Goal: Transaction & Acquisition: Purchase product/service

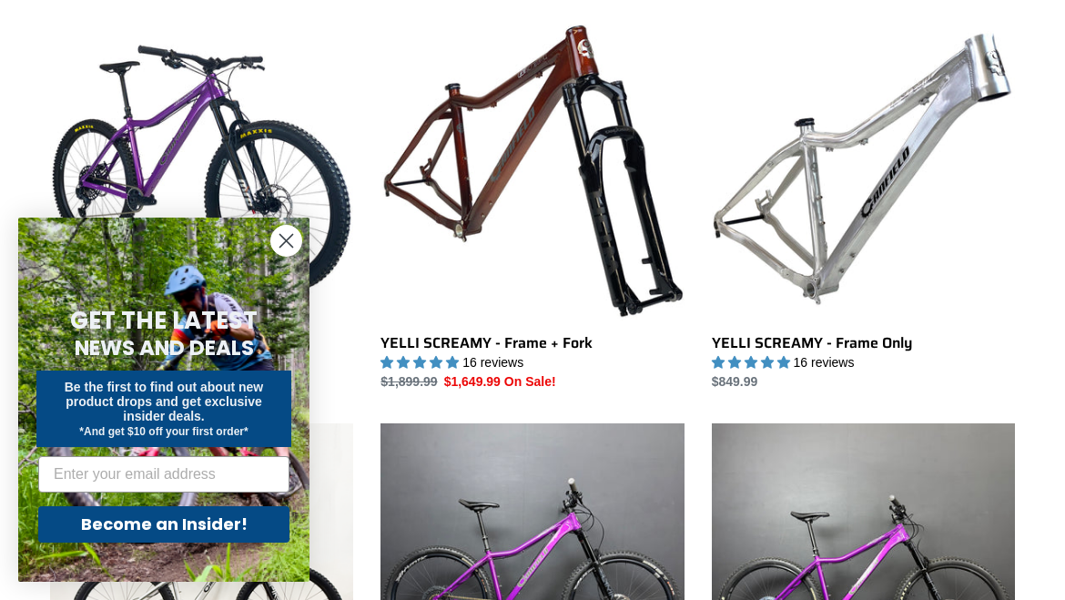
scroll to position [529, 0]
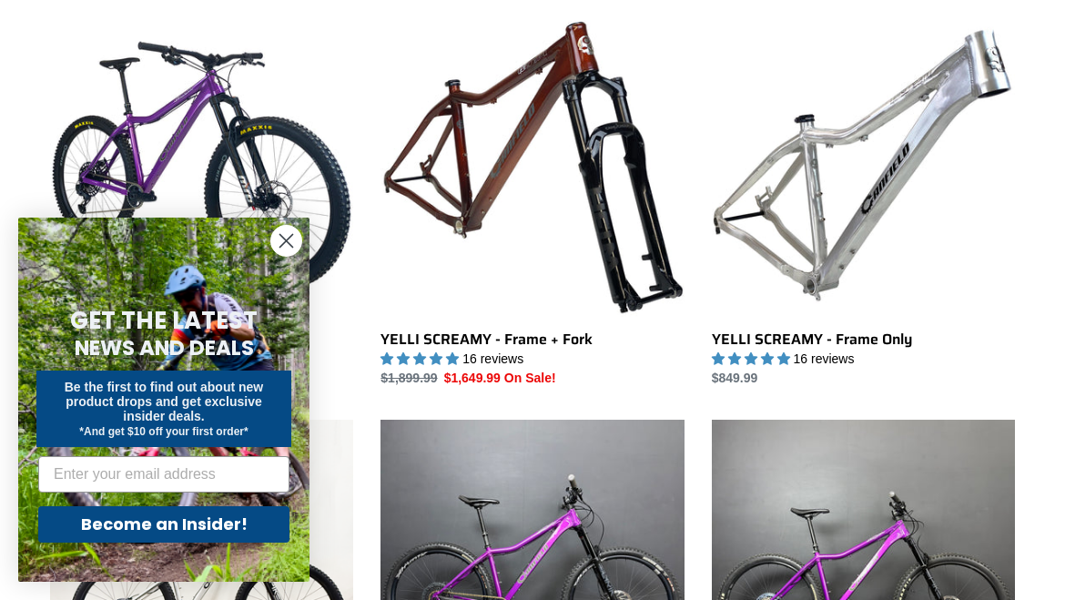
click at [281, 248] on icon "Close dialog" at bounding box center [286, 241] width 13 height 13
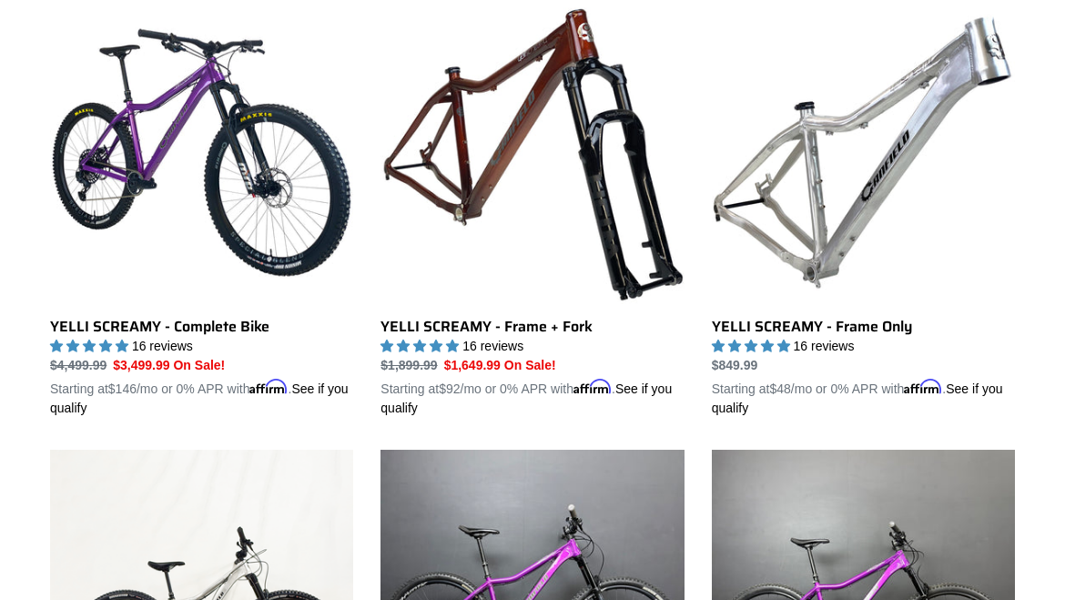
scroll to position [541, 0]
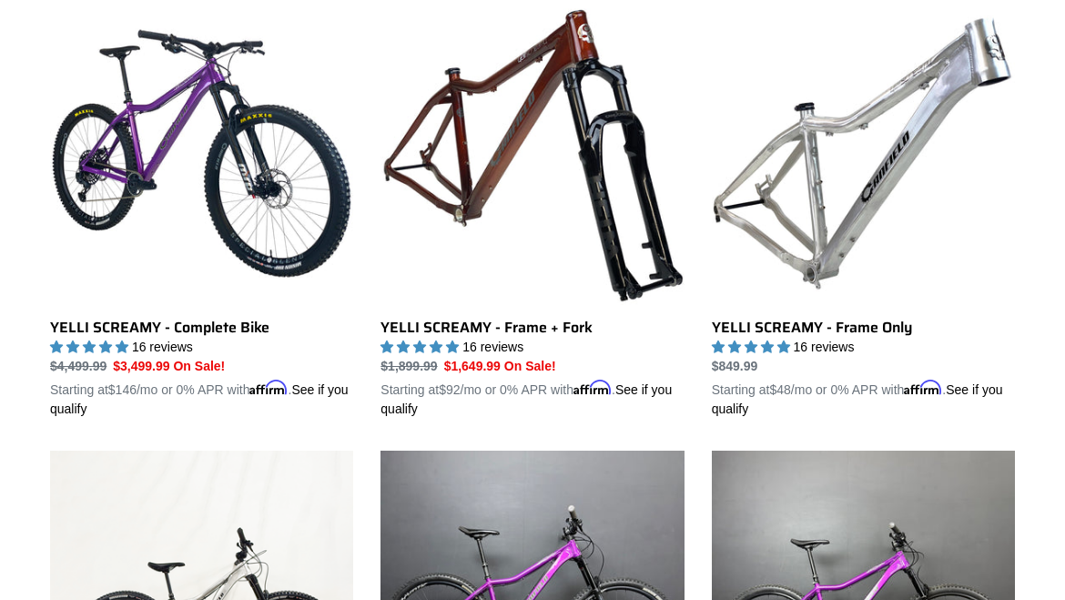
click at [607, 208] on link "YELLI SCREAMY - Frame + Fork" at bounding box center [532, 210] width 303 height 417
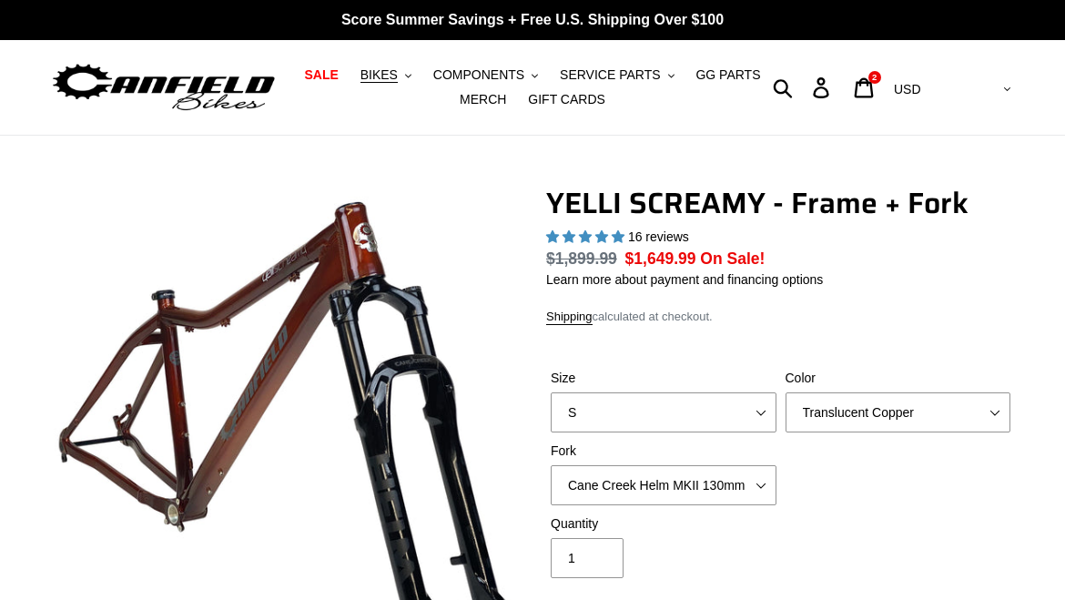
select select "highest-rating"
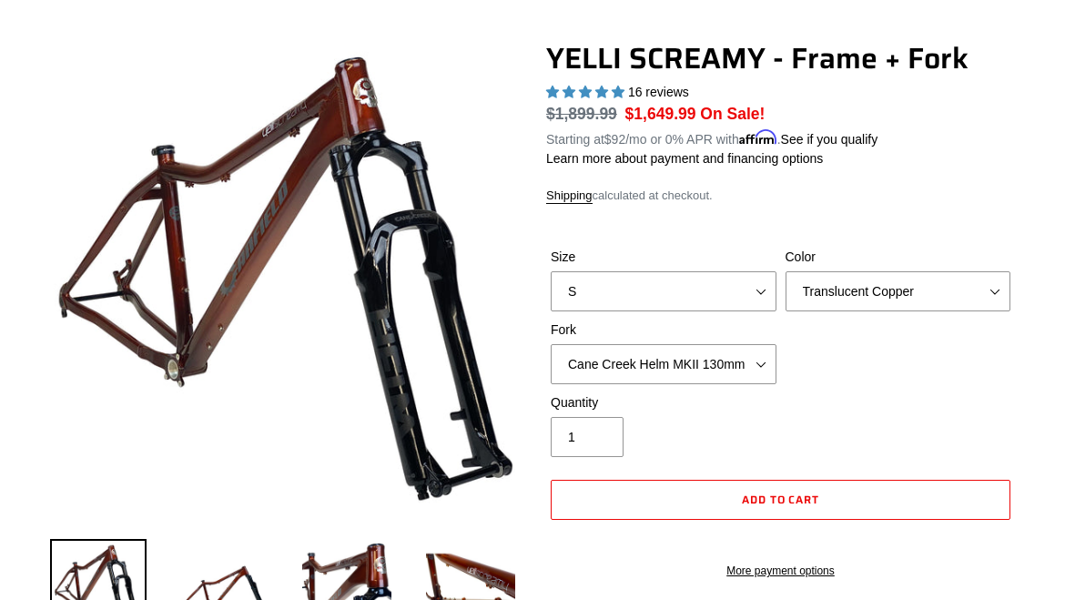
scroll to position [147, 0]
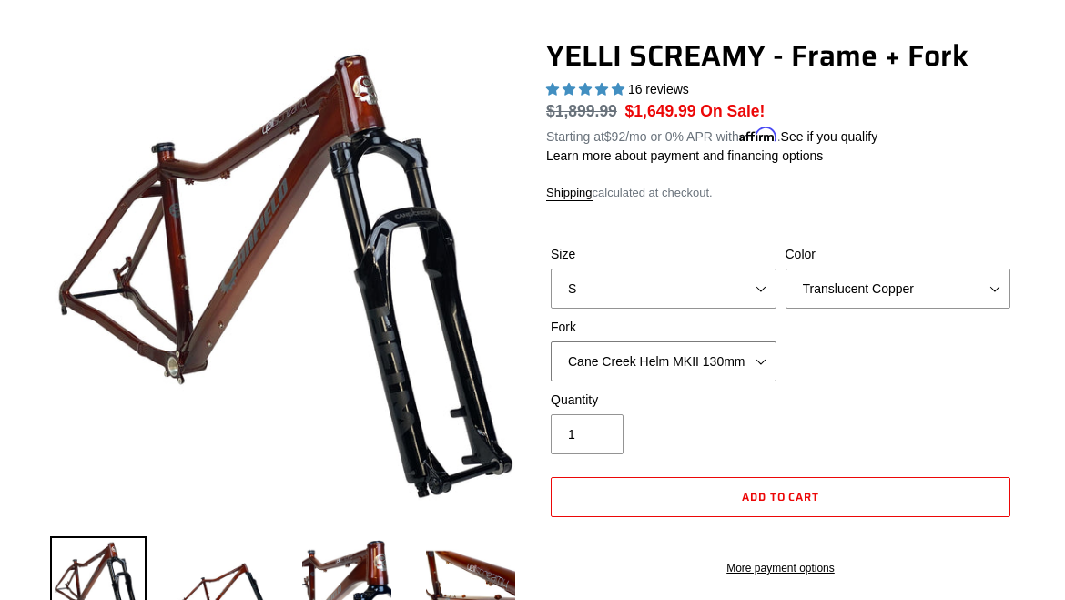
click at [748, 367] on select "Cane Creek Helm MKII 130mm Fox 34 SL Factory Grip X 130mm RockShox Pike Ultimat…" at bounding box center [664, 361] width 226 height 40
click at [746, 364] on select "Cane Creek Helm MKII 130mm Fox 34 SL Factory Grip X 130mm RockShox Pike Ultimat…" at bounding box center [664, 361] width 226 height 40
click at [751, 368] on select "Cane Creek Helm MKII 130mm Fox 34 SL Factory Grip X 130mm RockShox Pike Ultimat…" at bounding box center [664, 361] width 226 height 40
select select "RockShox Pike Ultimate 130mm"
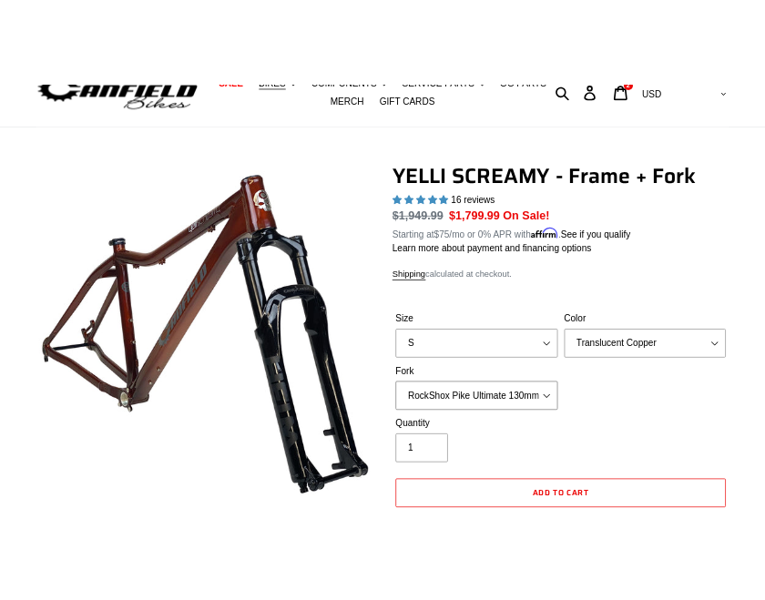
scroll to position [171, 0]
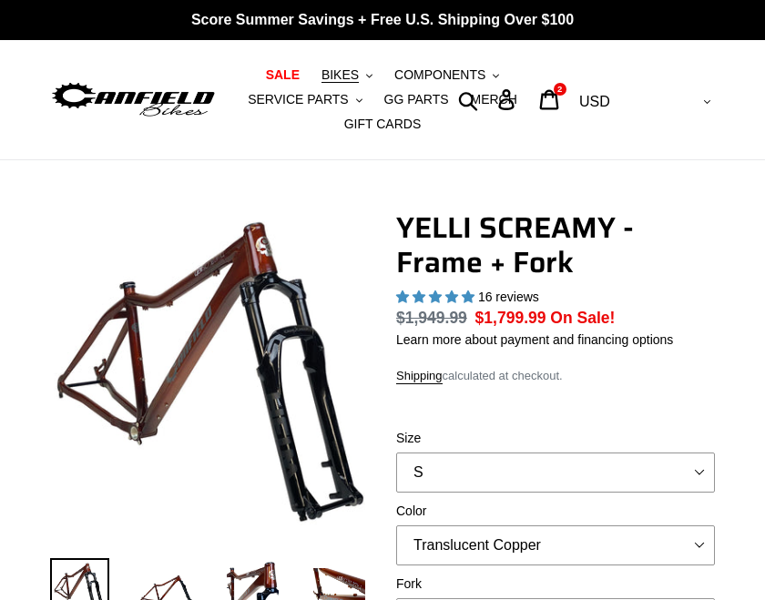
select select "highest-rating"
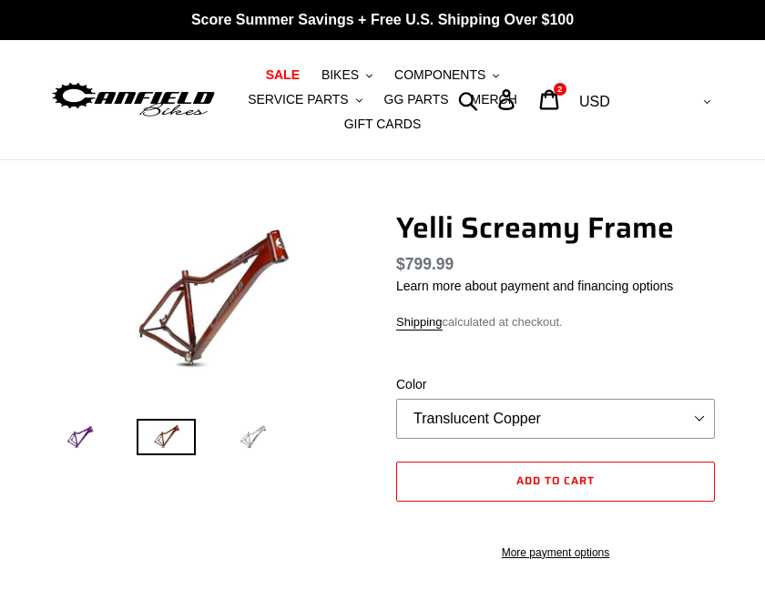
select select "highest-rating"
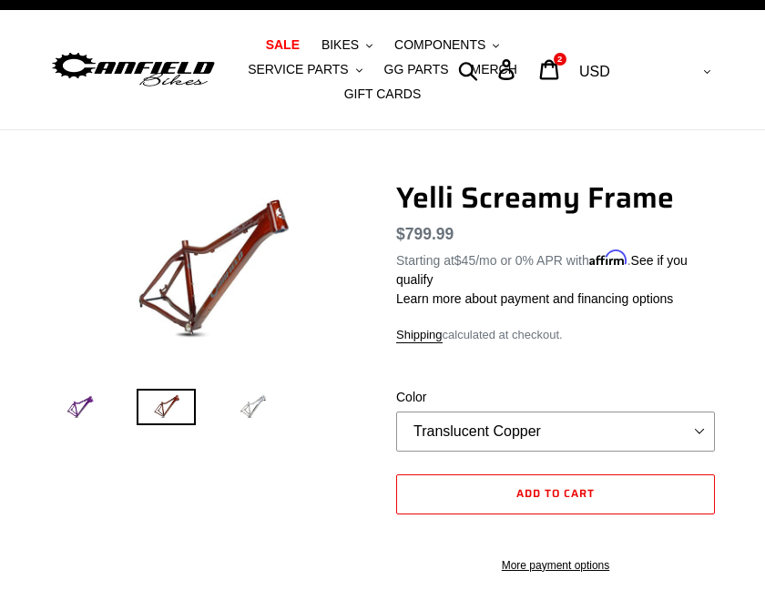
scroll to position [31, 0]
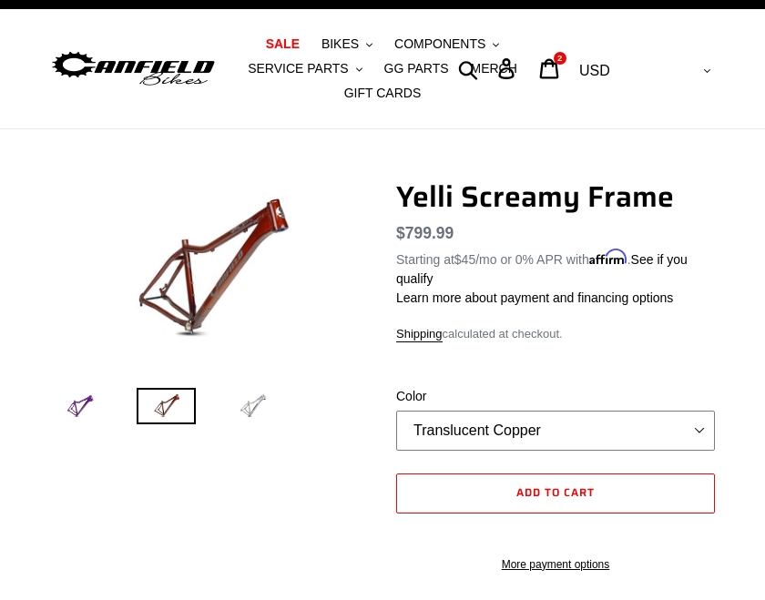
click at [689, 429] on select "Translucent Copper Purple Haze Raw" at bounding box center [555, 431] width 319 height 40
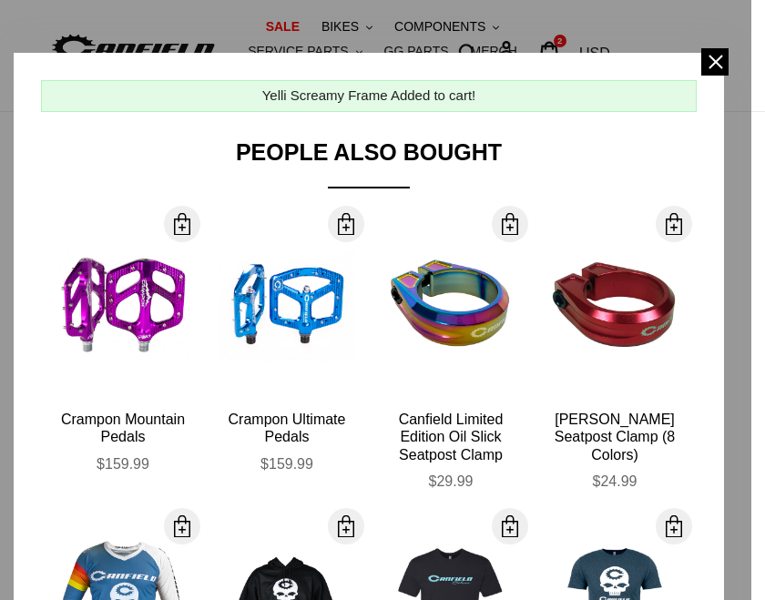
scroll to position [0, 0]
click at [710, 67] on span at bounding box center [714, 61] width 27 height 27
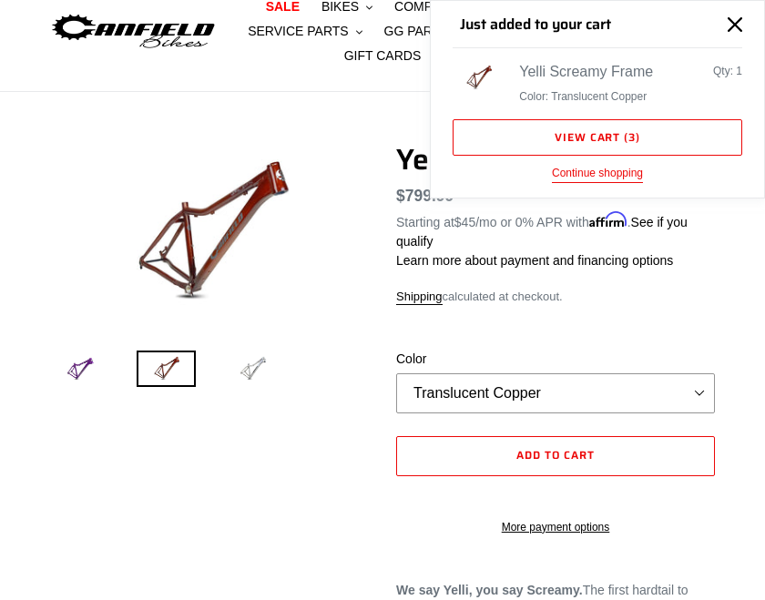
scroll to position [69, 0]
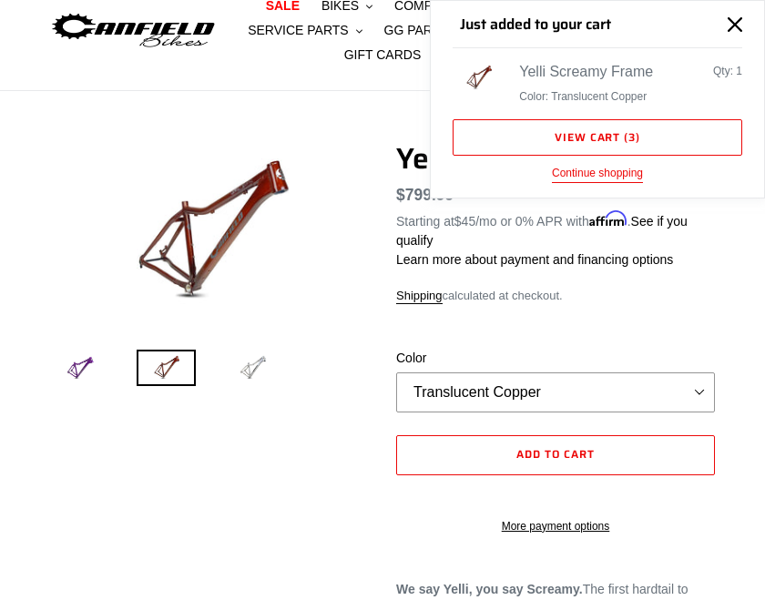
click at [600, 128] on link "View cart ( 3 )" at bounding box center [597, 137] width 290 height 36
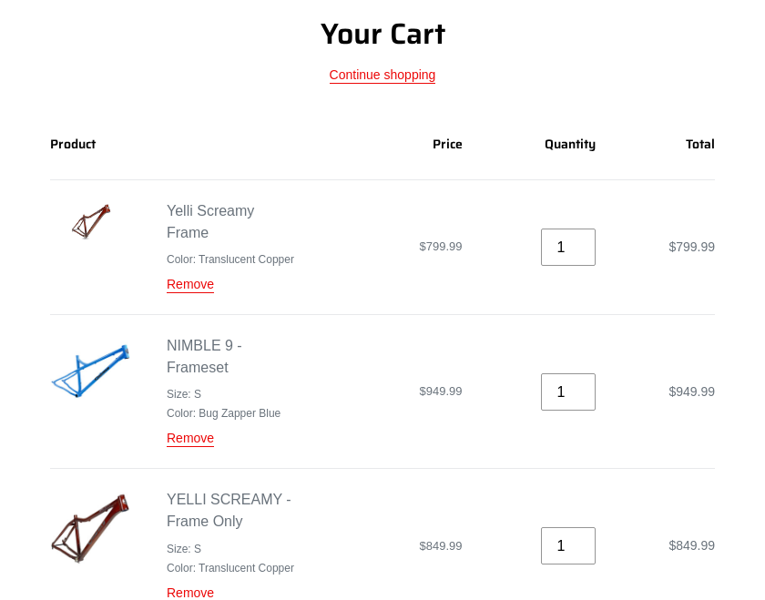
scroll to position [195, 0]
click at [197, 446] on link "Remove" at bounding box center [190, 438] width 47 height 16
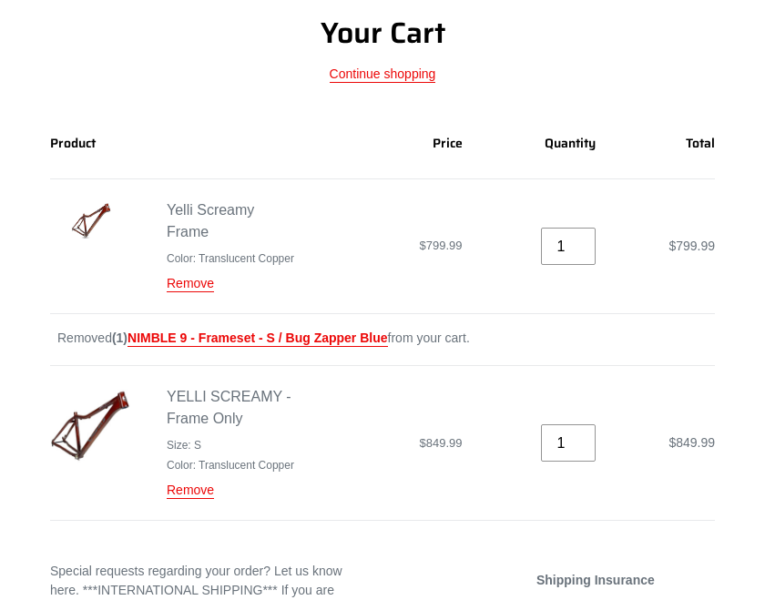
click at [197, 499] on link "Remove" at bounding box center [190, 491] width 47 height 16
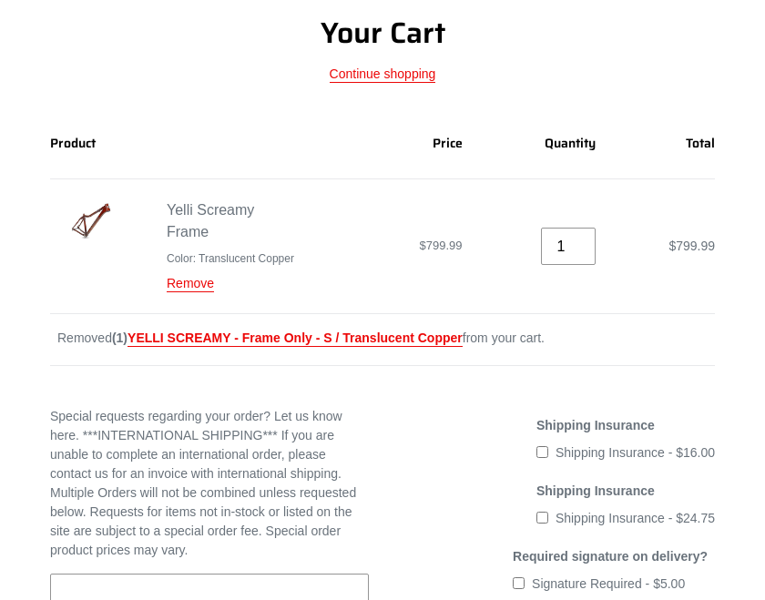
click at [191, 292] on link "Remove" at bounding box center [190, 284] width 47 height 16
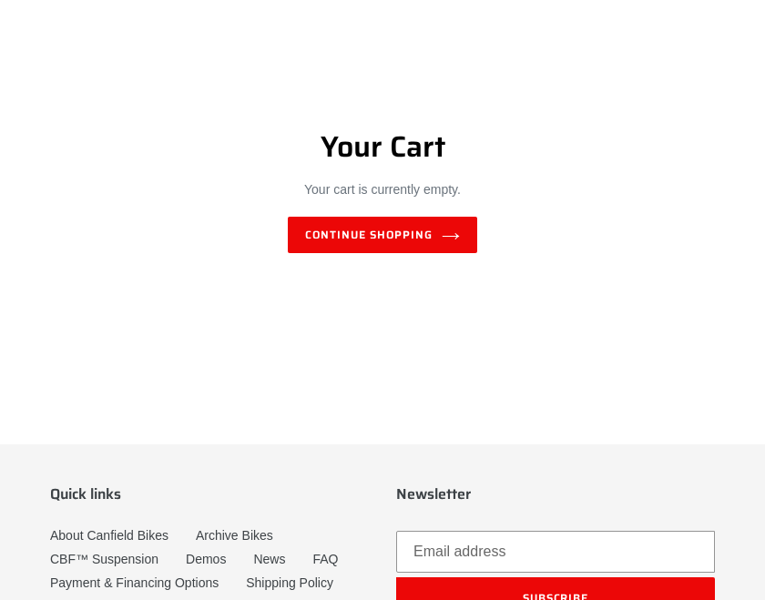
click at [378, 240] on link "Continue shopping" at bounding box center [382, 235] width 188 height 36
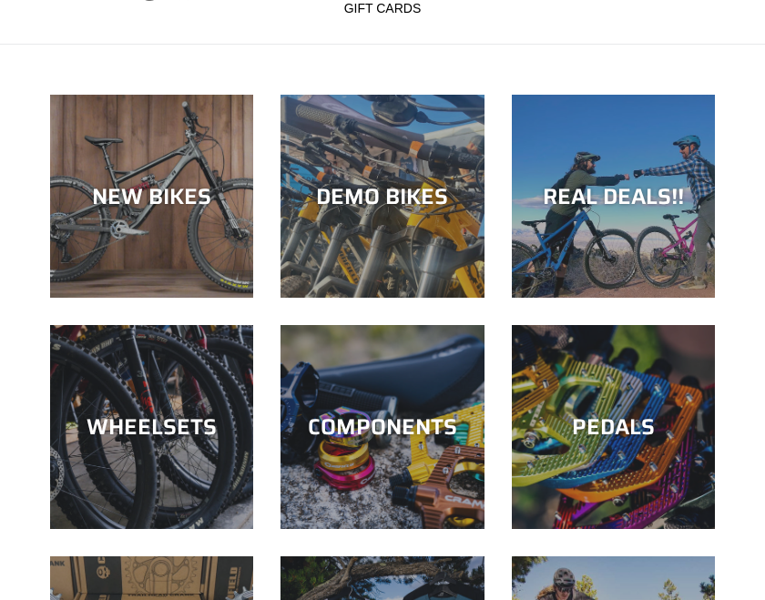
scroll to position [115, 0]
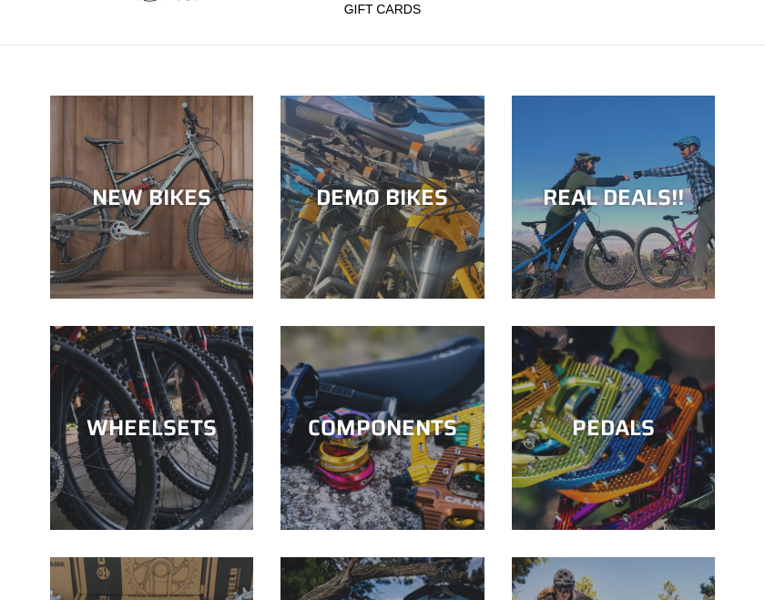
click at [185, 208] on div "NEW BIKES" at bounding box center [151, 197] width 203 height 26
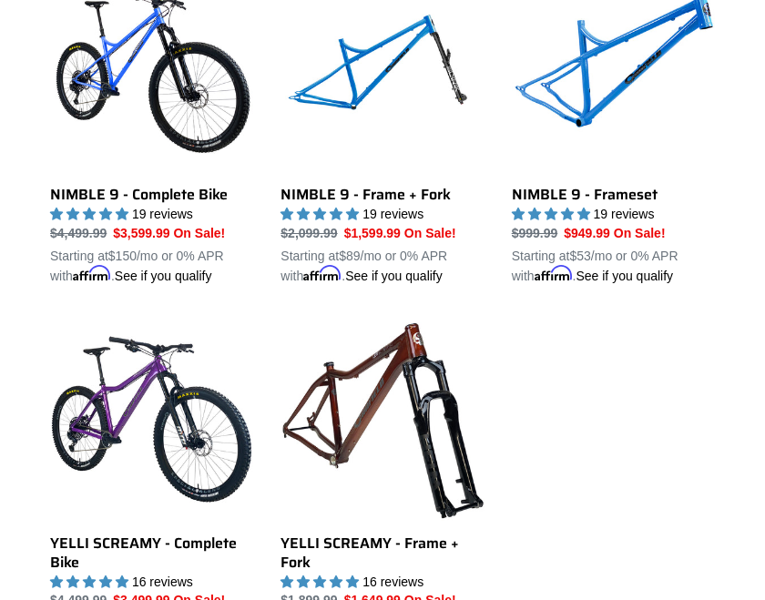
scroll to position [2415, 0]
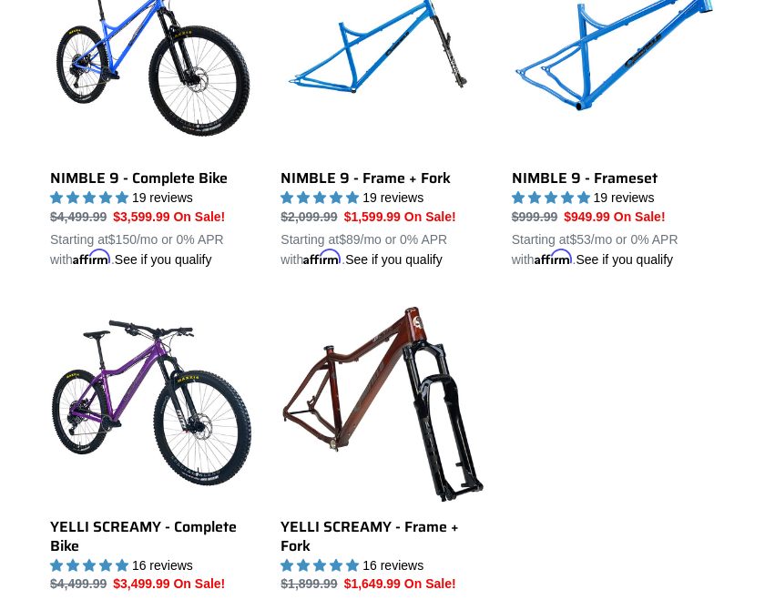
click at [375, 520] on link "YELLI SCREAMY - Frame + Fork" at bounding box center [381, 469] width 203 height 336
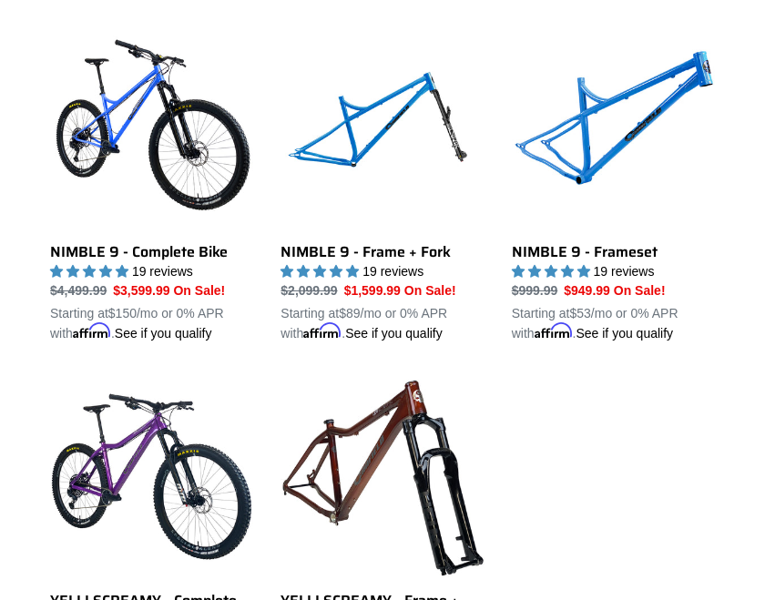
scroll to position [2346, 0]
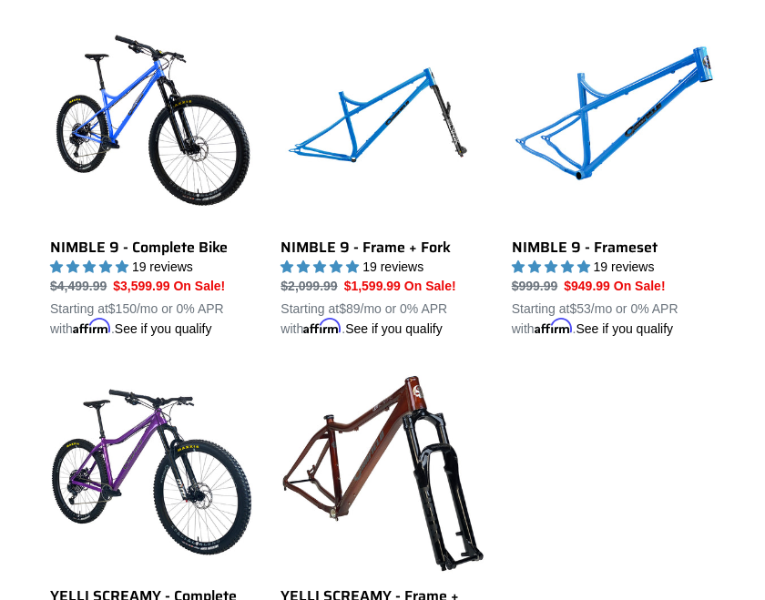
click at [197, 489] on link "YELLI SCREAMY - Complete Bike" at bounding box center [151, 539] width 203 height 336
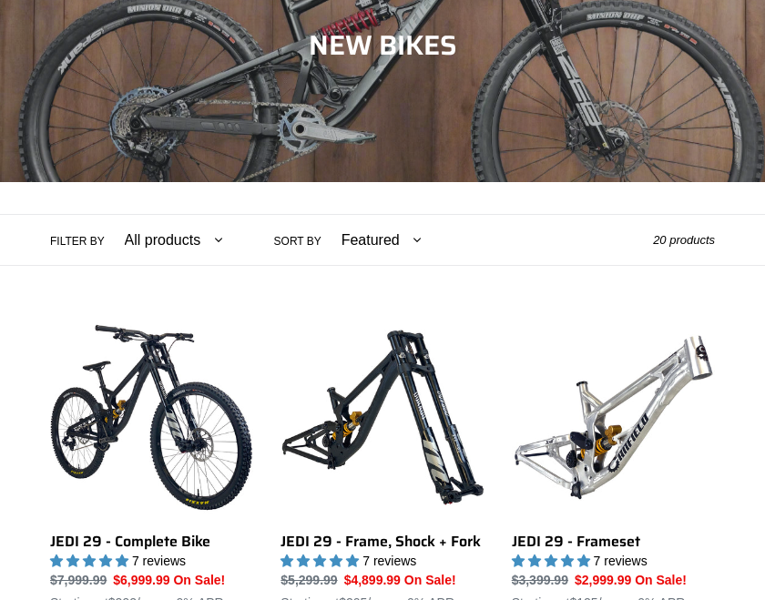
scroll to position [259, 0]
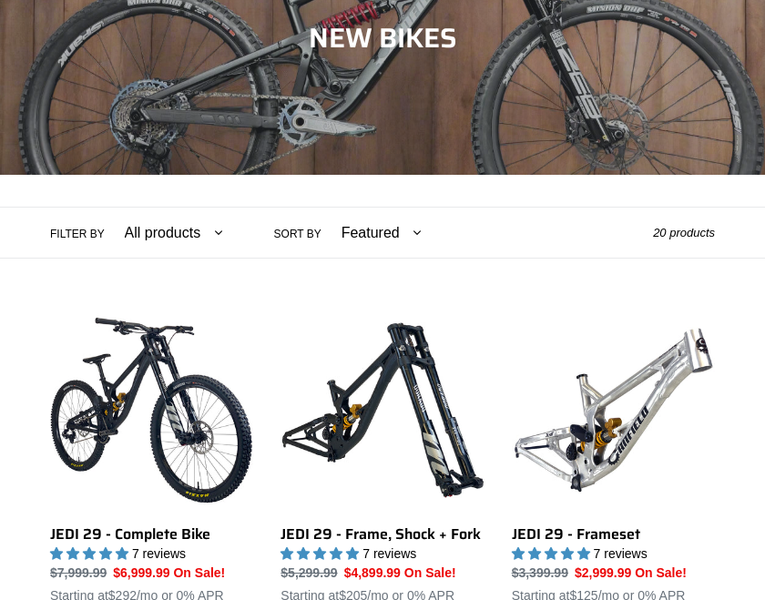
click at [184, 235] on select "All products 275 29er balance BFCM23 BFCM24 CBF Downhill Enduro Full Suspension…" at bounding box center [169, 233] width 122 height 50
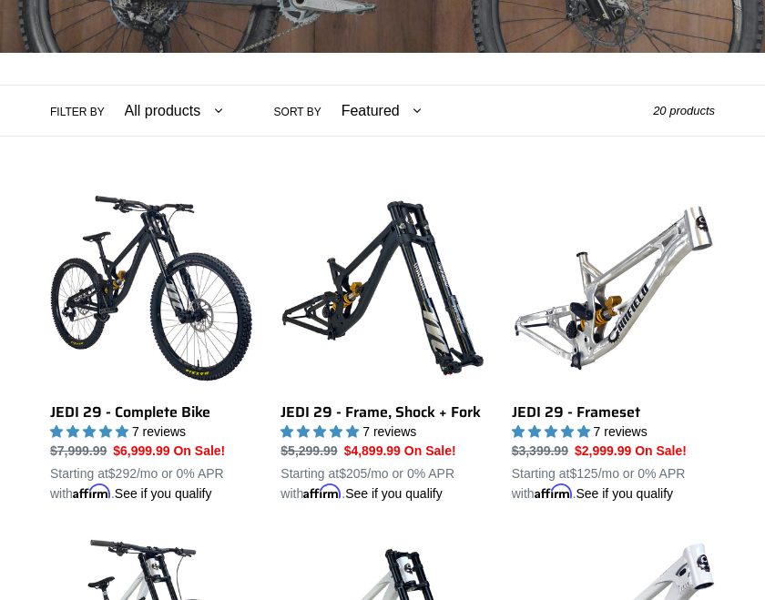
scroll to position [404, 0]
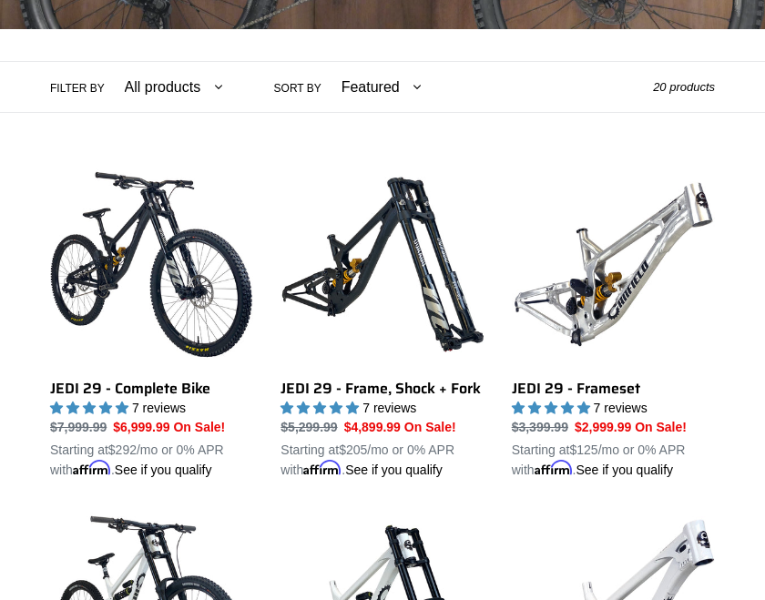
click at [165, 92] on select "All products 275 29er balance BFCM23 BFCM24 CBF Downhill Enduro Full Suspension…" at bounding box center [169, 87] width 122 height 50
select select "/collections/new-bikes-up-to-2400-off/hardtail"
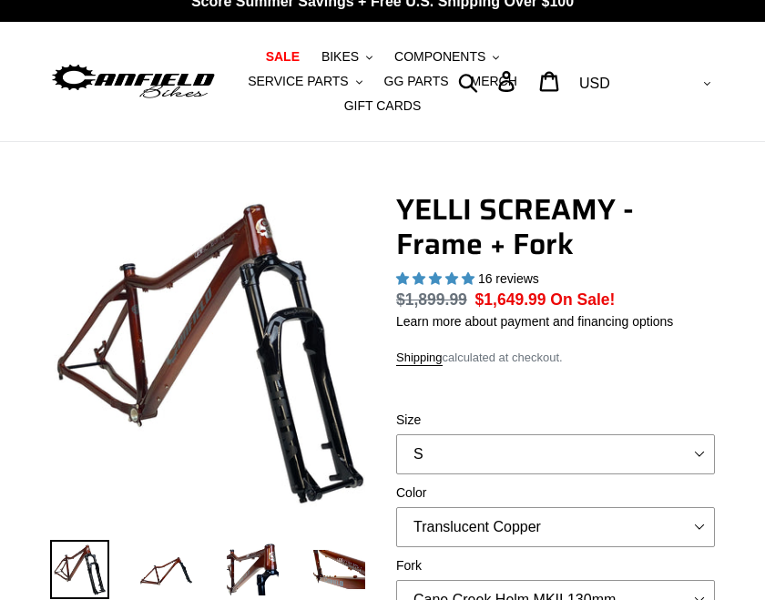
select select "highest-rating"
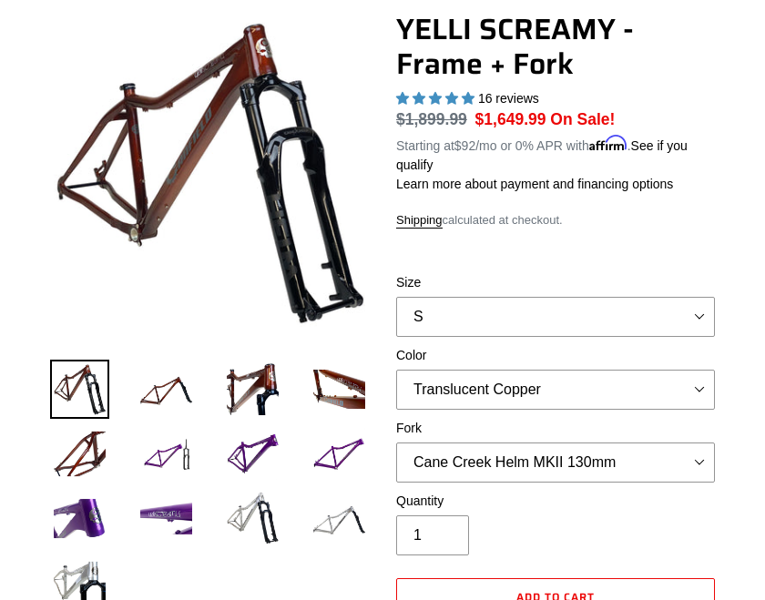
scroll to position [203, 0]
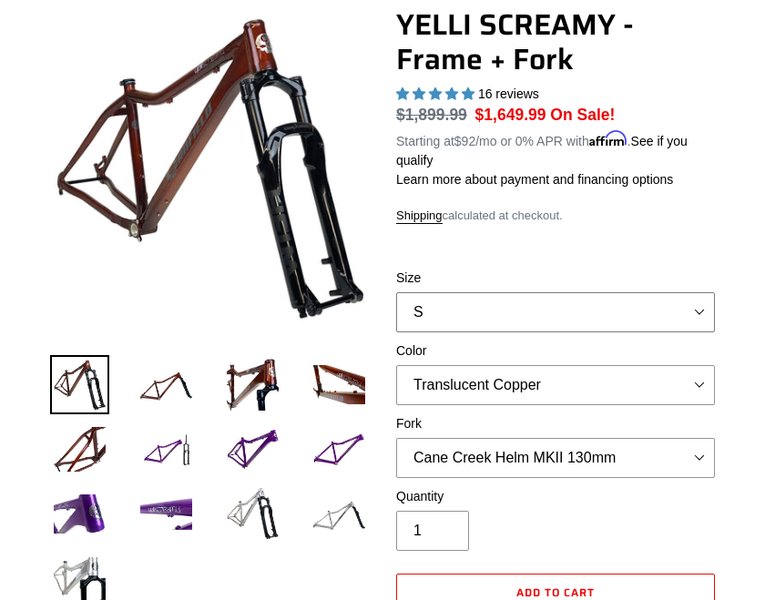
click at [698, 303] on select "S M L XL" at bounding box center [555, 312] width 319 height 40
select select "M"
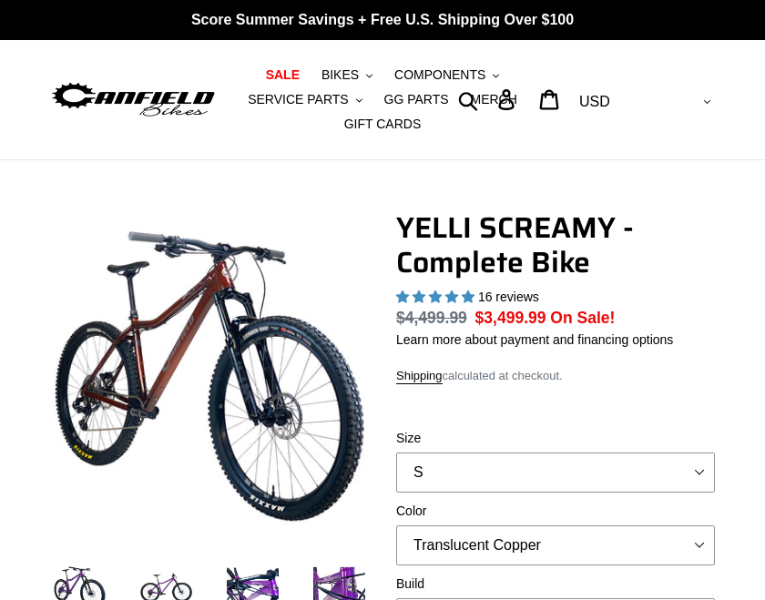
select select "highest-rating"
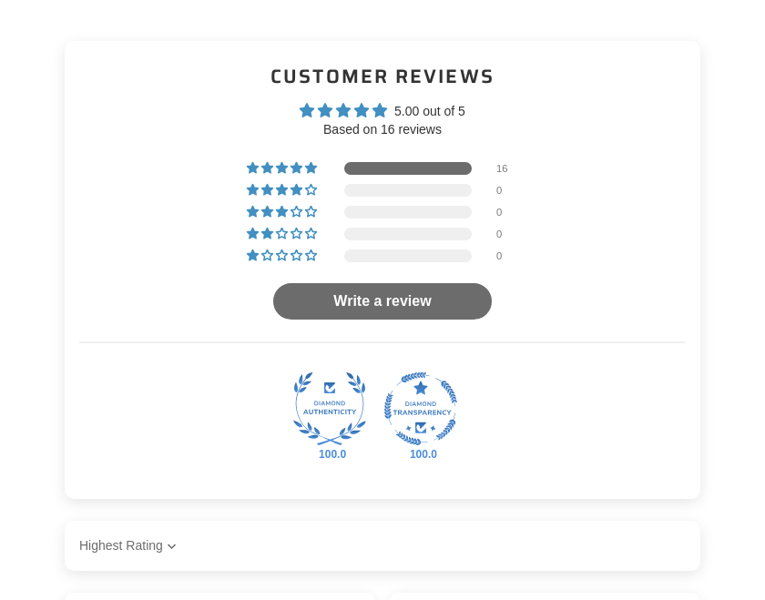
scroll to position [3962, 0]
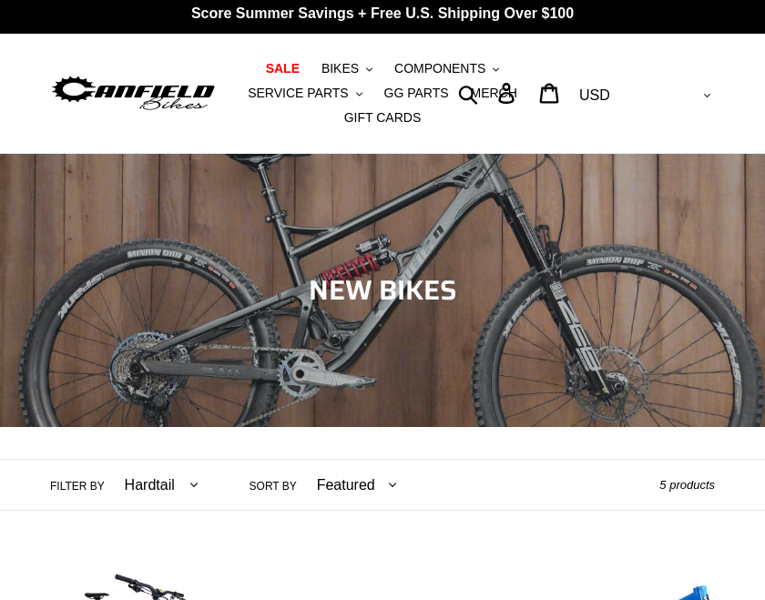
scroll to position [7, 0]
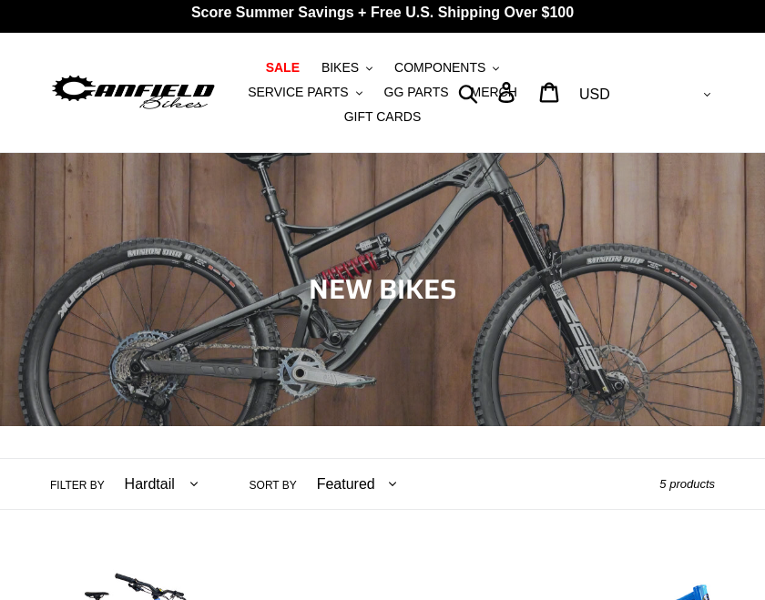
click at [300, 66] on span "SALE" at bounding box center [283, 67] width 34 height 15
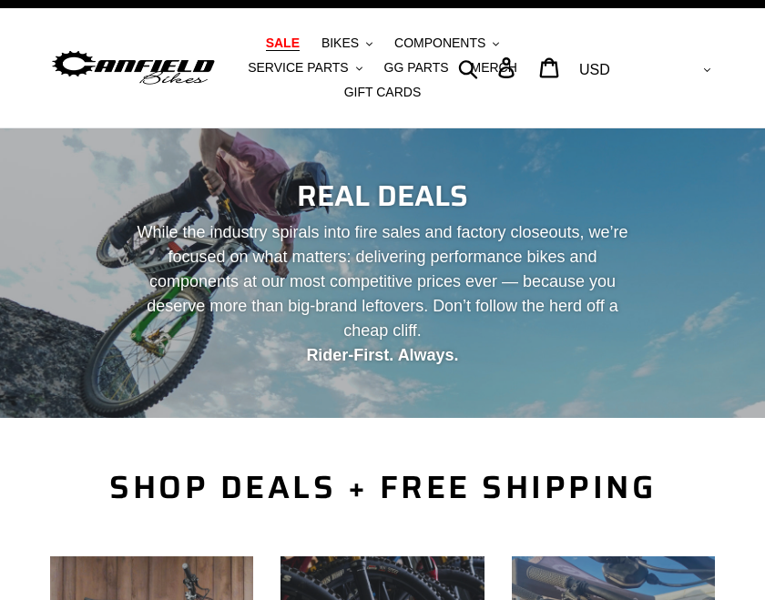
scroll to position [33, 0]
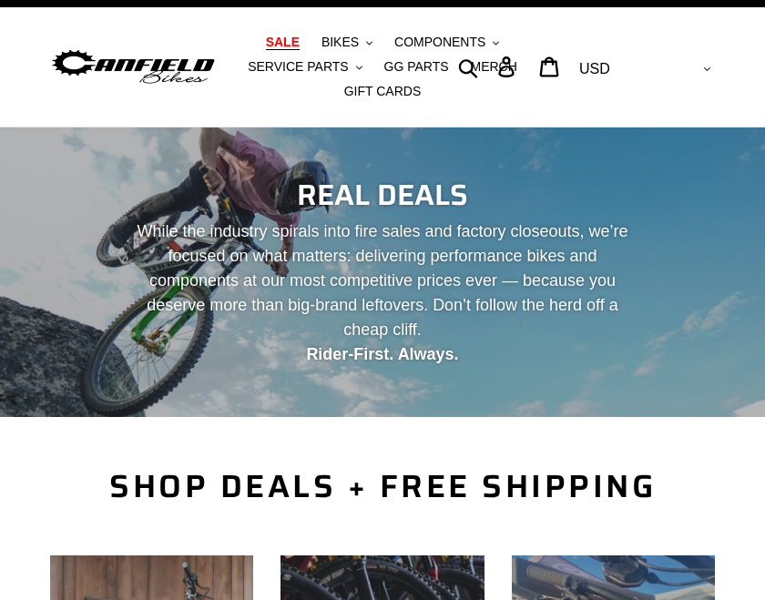
click at [344, 43] on span "BIKES" at bounding box center [339, 42] width 37 height 15
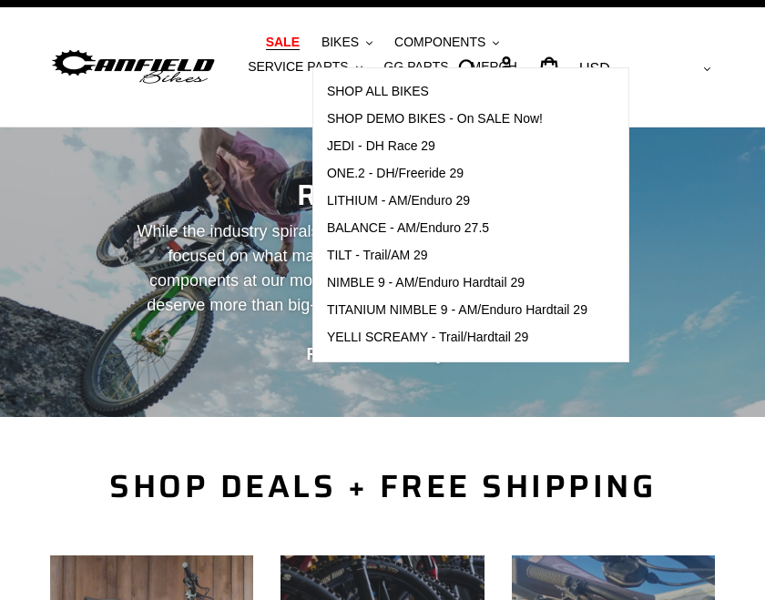
click at [493, 340] on span "YELLI SCREAMY - Trail/Hardtail 29" at bounding box center [428, 337] width 202 height 15
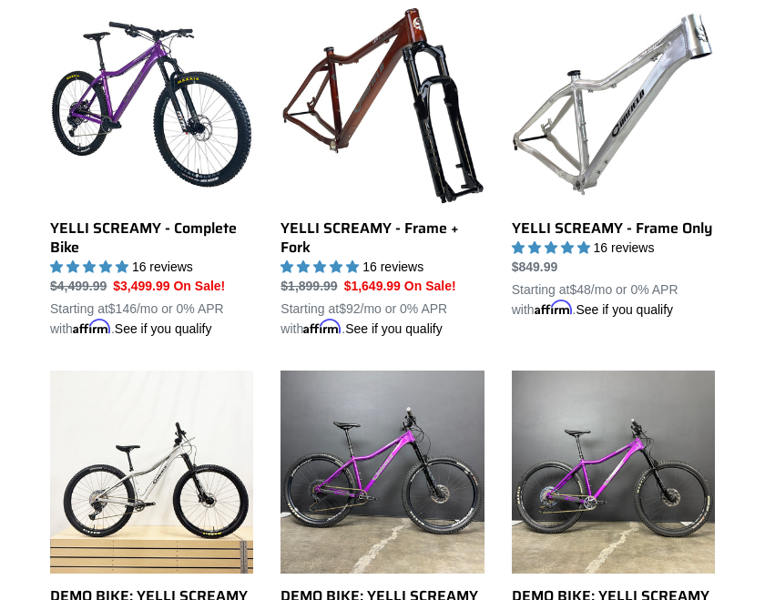
scroll to position [565, 0]
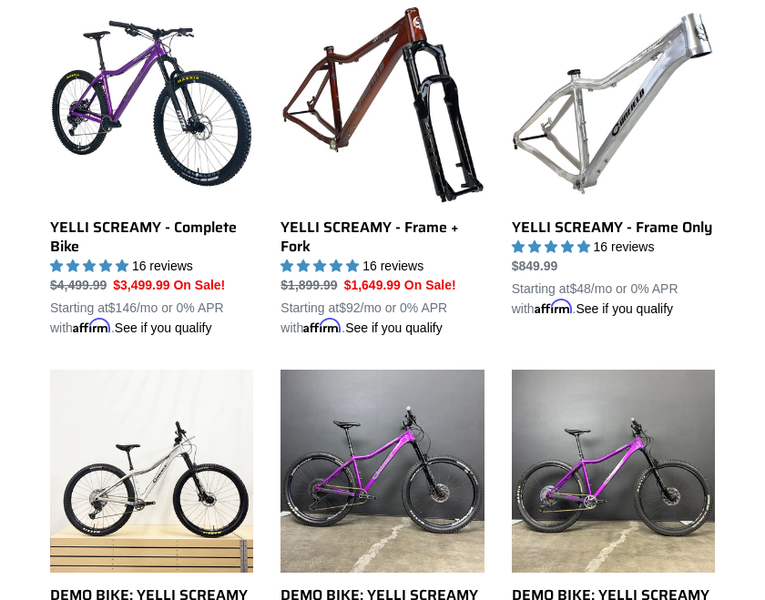
click at [595, 259] on link "YELLI SCREAMY - Frame Only" at bounding box center [613, 160] width 203 height 317
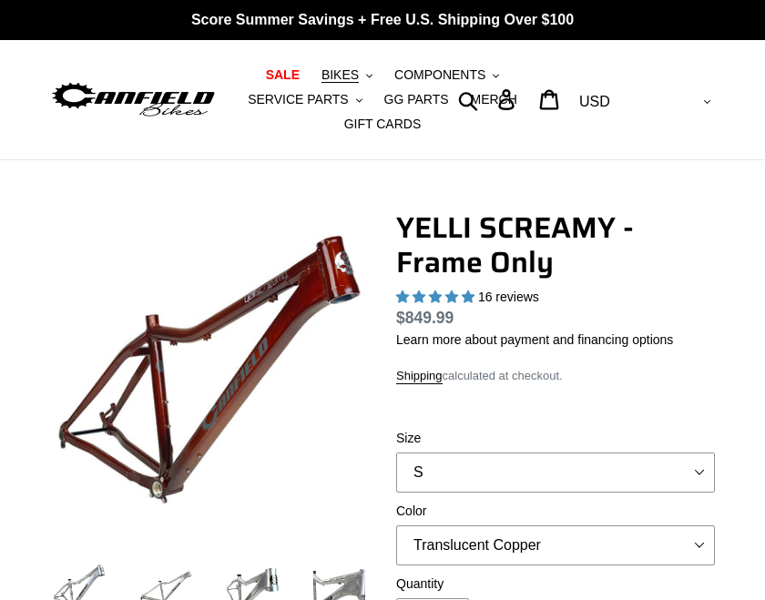
select select "highest-rating"
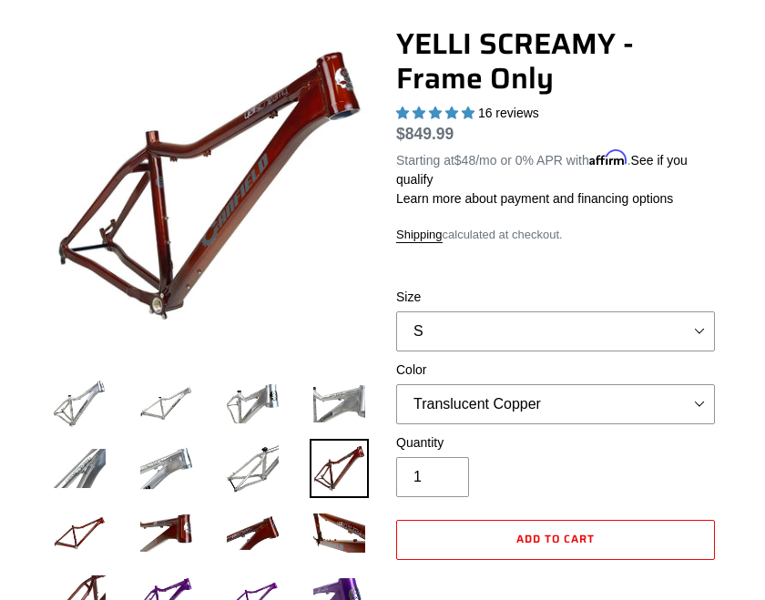
scroll to position [190, 0]
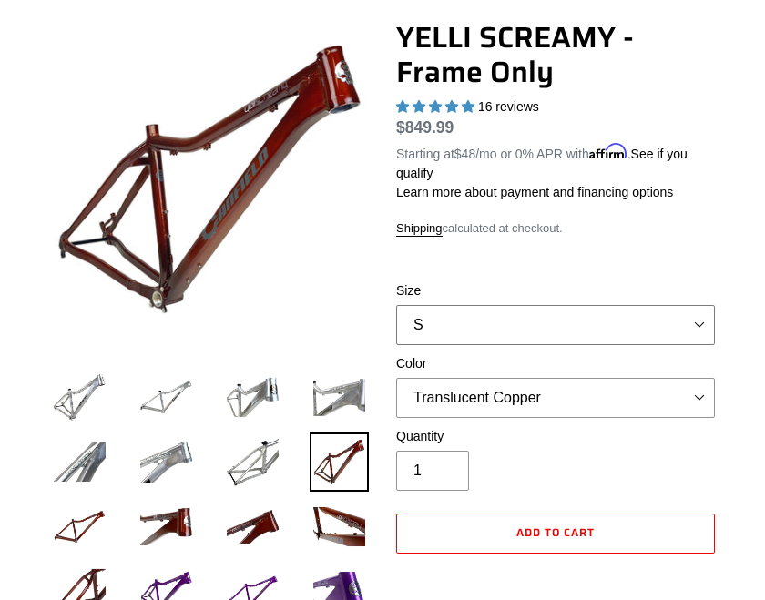
click at [688, 323] on select "S M L XL" at bounding box center [555, 325] width 319 height 40
select select "L"
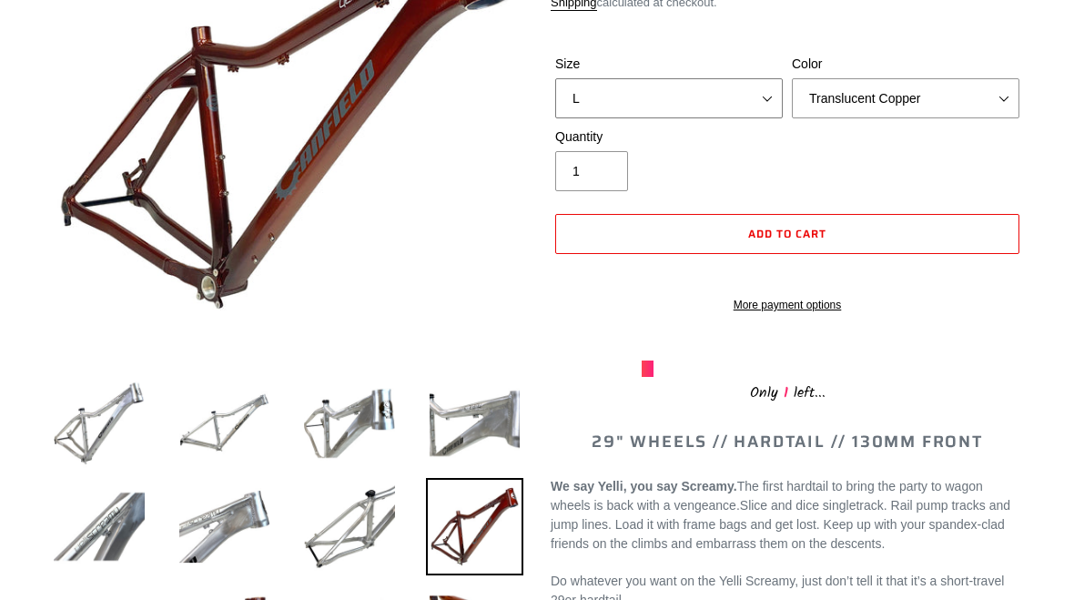
scroll to position [321, 0]
